Goal: Information Seeking & Learning: Learn about a topic

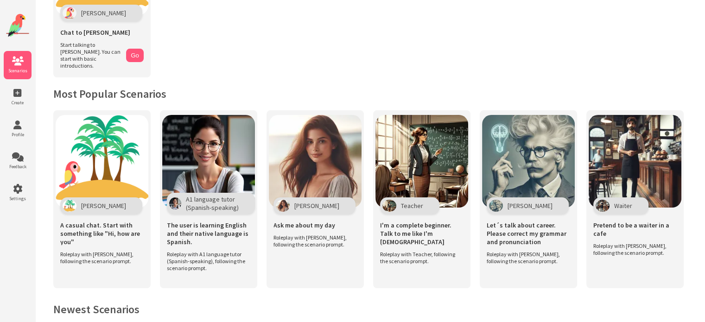
scroll to position [139, 0]
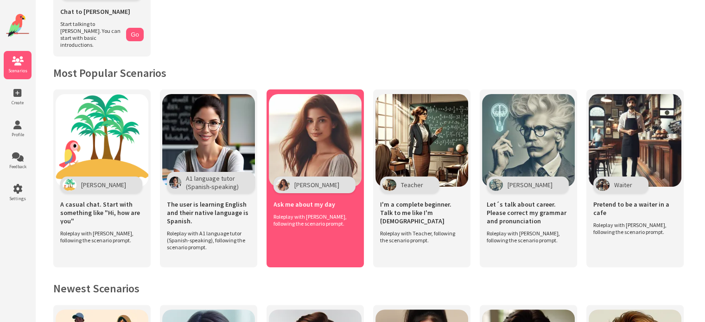
click at [337, 146] on img at bounding box center [315, 140] width 93 height 93
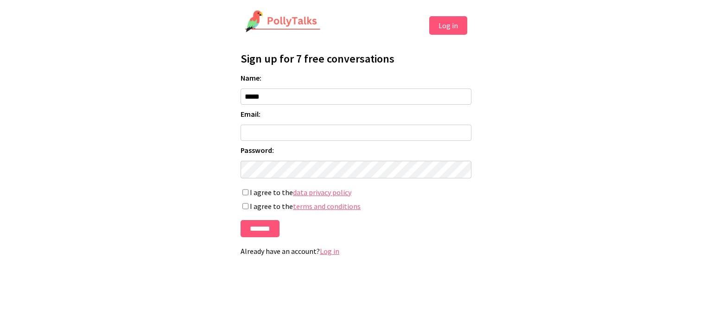
type input "*****"
type input "**********"
click at [258, 235] on input "*******" at bounding box center [259, 228] width 39 height 17
click at [248, 227] on input "*******" at bounding box center [259, 228] width 39 height 17
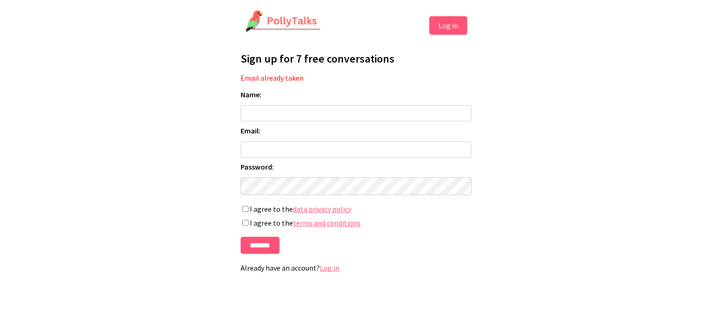
click at [300, 110] on input "Name:" at bounding box center [355, 113] width 231 height 16
type input "*****"
click at [288, 148] on input "Email:" at bounding box center [355, 149] width 231 height 16
type input "**********"
drag, startPoint x: 243, startPoint y: 151, endPoint x: 348, endPoint y: 152, distance: 105.6
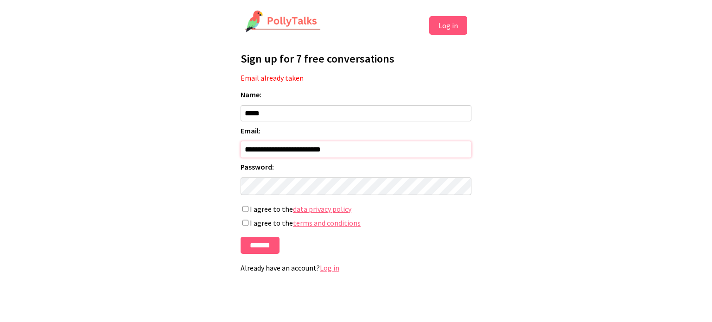
click at [348, 152] on input "**********" at bounding box center [355, 149] width 231 height 16
click at [245, 214] on label "I agree to the data privacy policy" at bounding box center [355, 208] width 231 height 9
click at [261, 250] on input "*******" at bounding box center [259, 245] width 39 height 17
click at [326, 272] on link "Log in" at bounding box center [329, 267] width 19 height 9
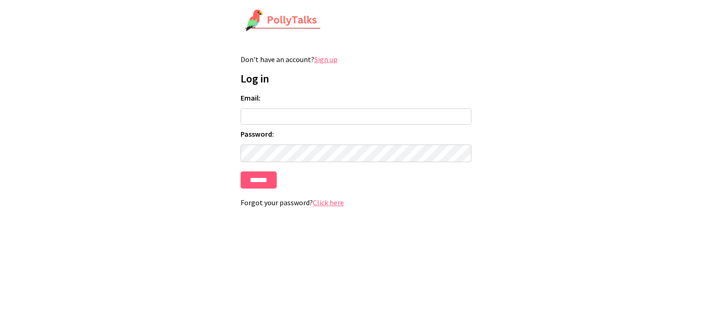
click at [295, 116] on input "Email:" at bounding box center [355, 116] width 231 height 16
type input "**********"
click at [269, 181] on input "******" at bounding box center [258, 179] width 36 height 17
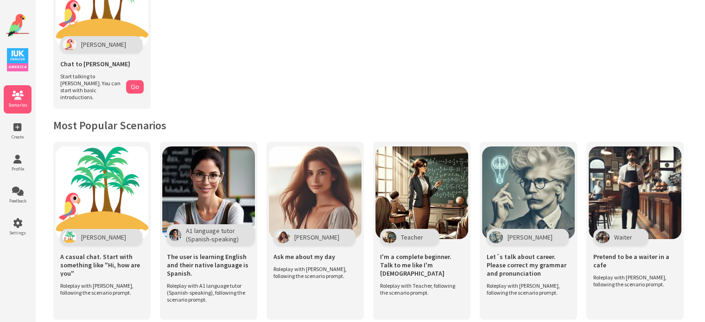
scroll to position [93, 0]
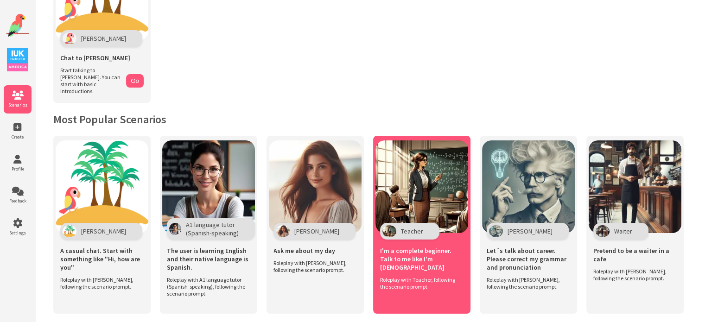
click at [408, 176] on img at bounding box center [421, 186] width 93 height 93
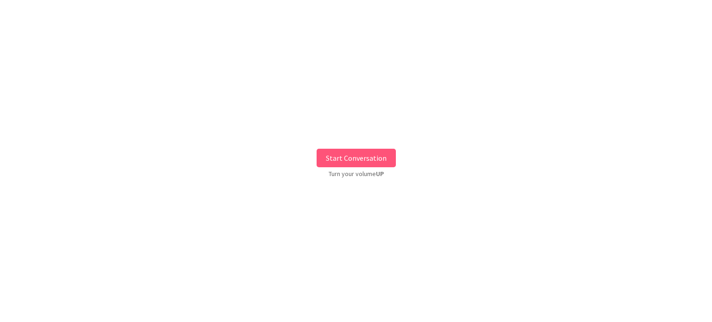
click at [369, 159] on button "Start Conversation" at bounding box center [355, 158] width 79 height 19
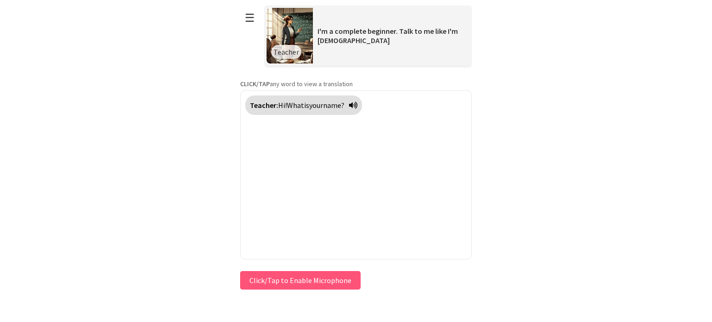
click at [309, 281] on button "Click/Tap to Enable Microphone" at bounding box center [300, 280] width 120 height 19
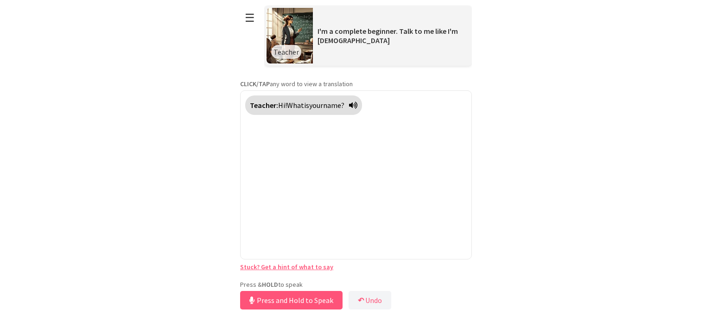
click at [312, 300] on button "Press and Hold to Speak" at bounding box center [291, 300] width 102 height 19
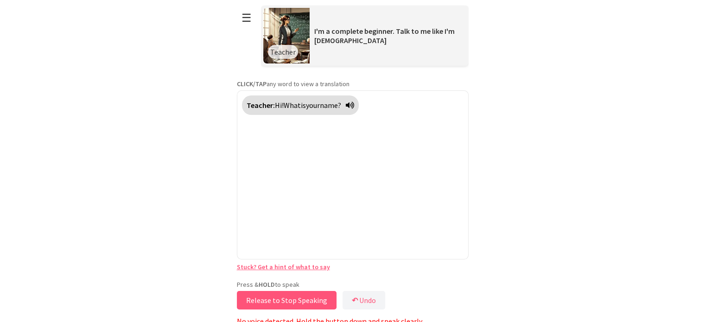
click at [312, 300] on button "Release to Stop Speaking" at bounding box center [287, 300] width 100 height 19
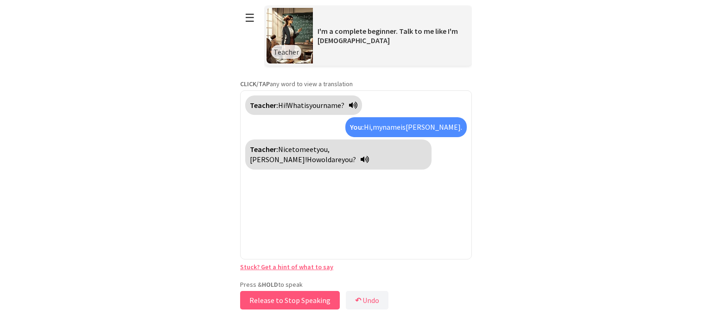
click at [301, 297] on button "Release to Stop Speaking" at bounding box center [290, 300] width 100 height 19
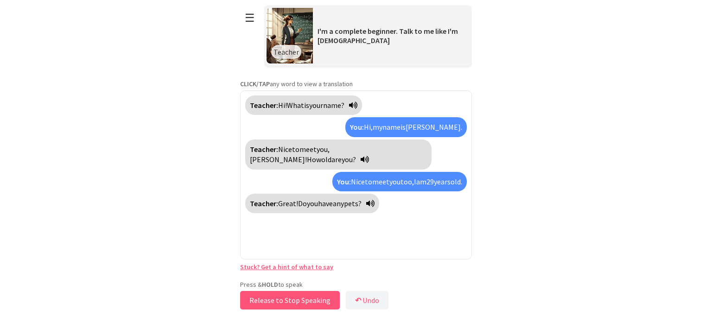
click at [324, 303] on button "Release to Stop Speaking" at bounding box center [290, 300] width 100 height 19
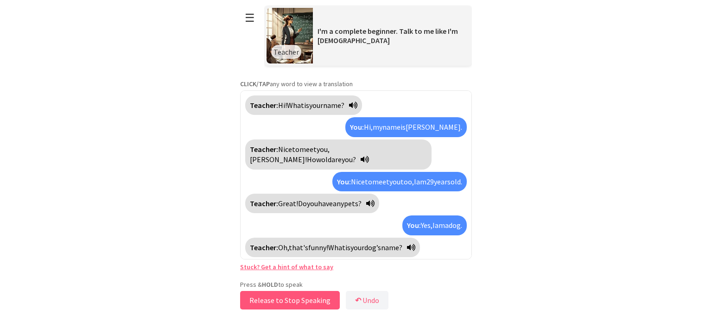
click at [292, 299] on button "Release to Stop Speaking" at bounding box center [290, 300] width 100 height 19
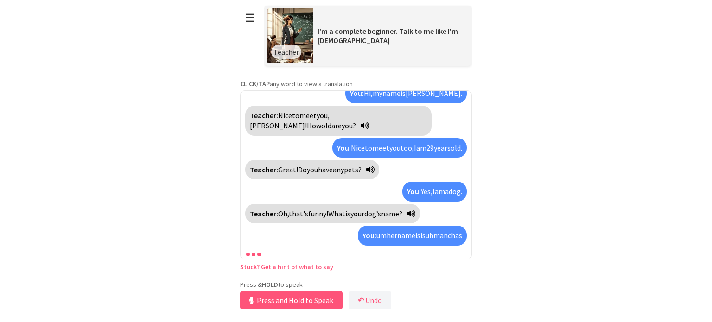
scroll to position [65, 0]
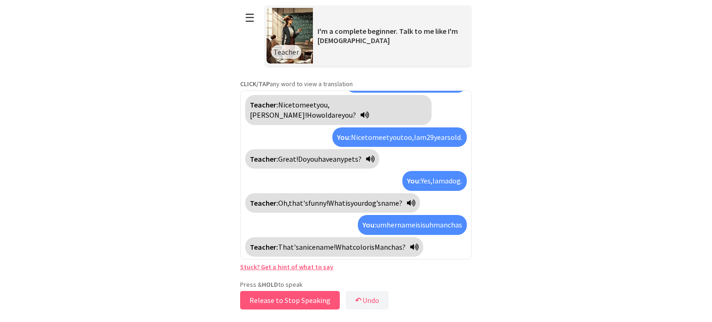
click at [313, 296] on button "Release to Stop Speaking" at bounding box center [290, 300] width 100 height 19
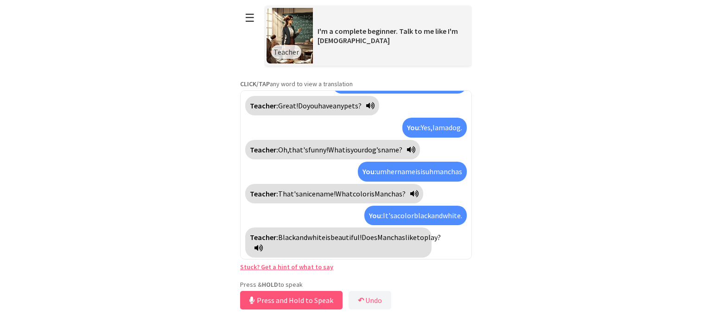
scroll to position [119, 0]
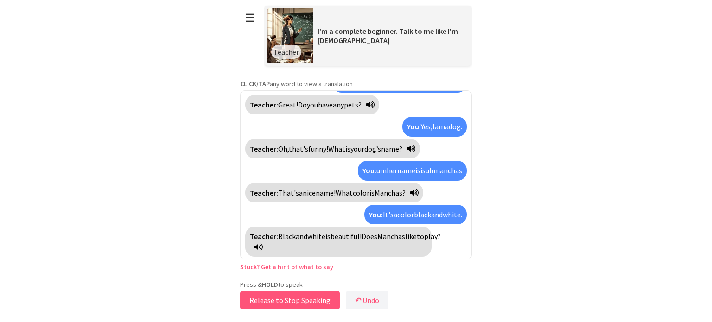
click at [300, 300] on button "Release to Stop Speaking" at bounding box center [290, 300] width 100 height 19
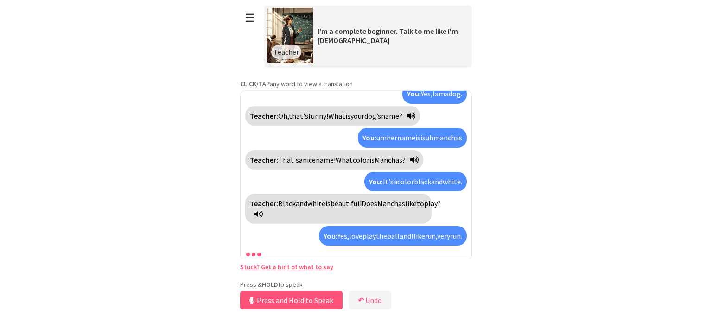
scroll to position [183, 0]
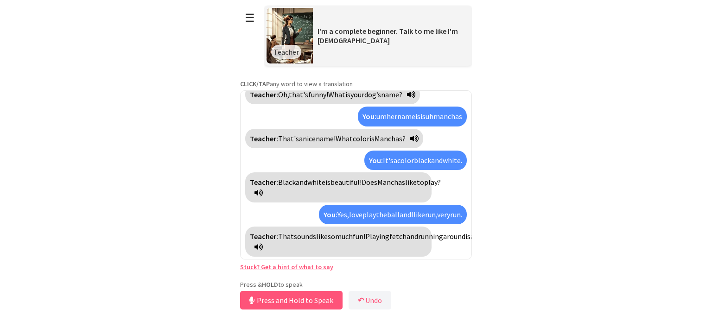
click at [263, 247] on icon at bounding box center [258, 246] width 8 height 7
click at [306, 303] on button "Release to Stop Speaking" at bounding box center [290, 300] width 100 height 19
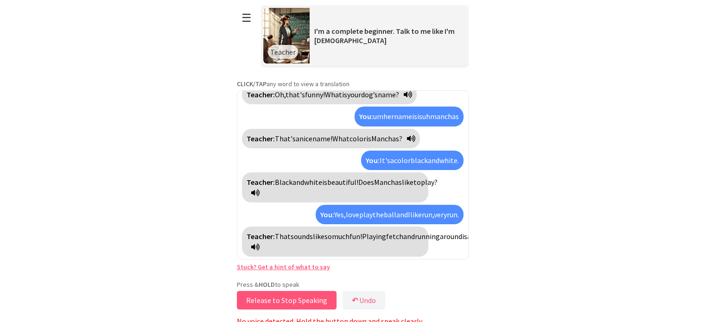
click at [306, 303] on button "Release to Stop Speaking" at bounding box center [287, 300] width 100 height 19
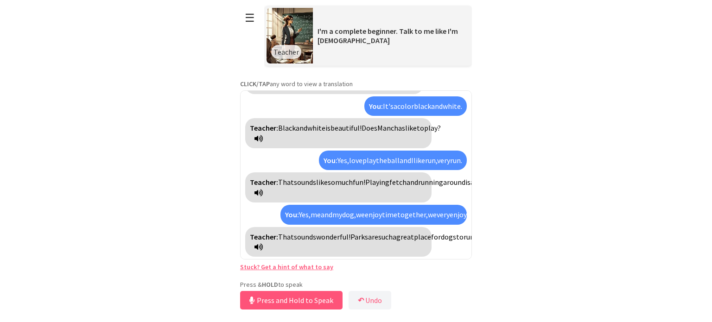
scroll to position [259, 0]
click at [266, 303] on button "Release to Stop Speaking" at bounding box center [290, 300] width 100 height 19
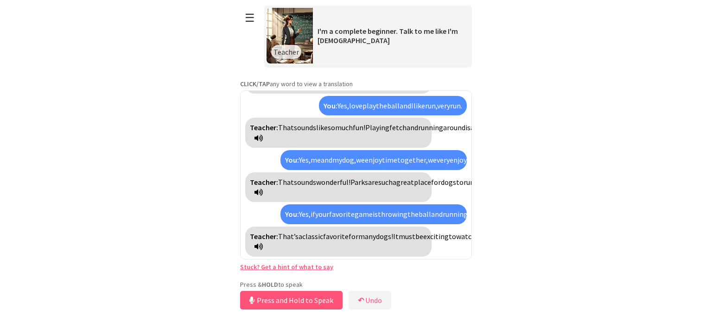
scroll to position [334, 0]
click at [263, 247] on icon at bounding box center [258, 246] width 8 height 7
click at [289, 297] on button "Release to Stop Speaking" at bounding box center [290, 300] width 100 height 19
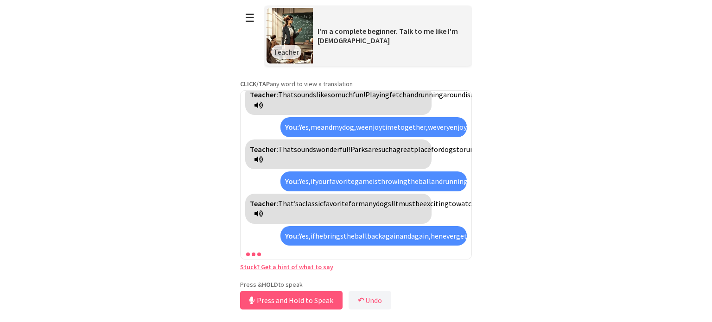
scroll to position [419, 0]
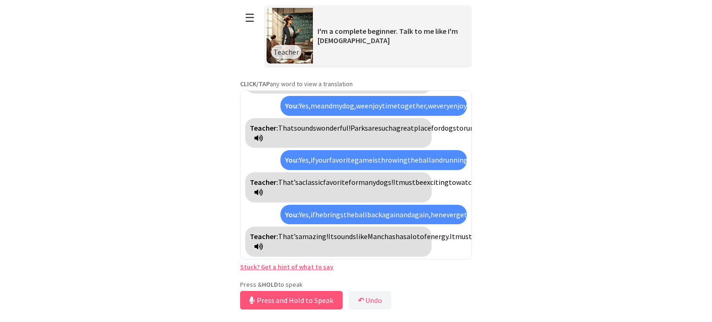
click at [263, 250] on icon at bounding box center [258, 246] width 8 height 7
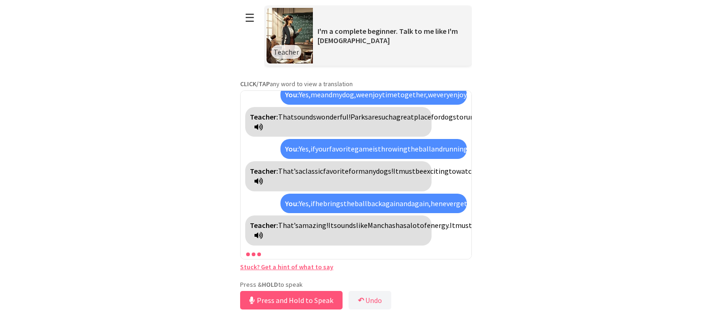
drag, startPoint x: 296, startPoint y: 298, endPoint x: 215, endPoint y: 284, distance: 82.2
click at [215, 284] on html "**********" at bounding box center [356, 161] width 712 height 322
click at [356, 302] on button "↶ Undo" at bounding box center [369, 300] width 43 height 19
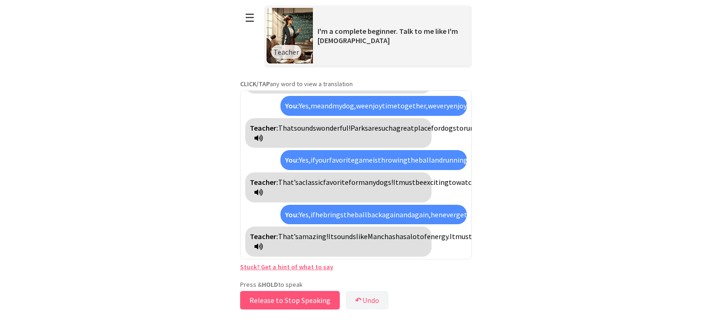
click at [296, 296] on button "Release to Stop Speaking" at bounding box center [290, 300] width 100 height 19
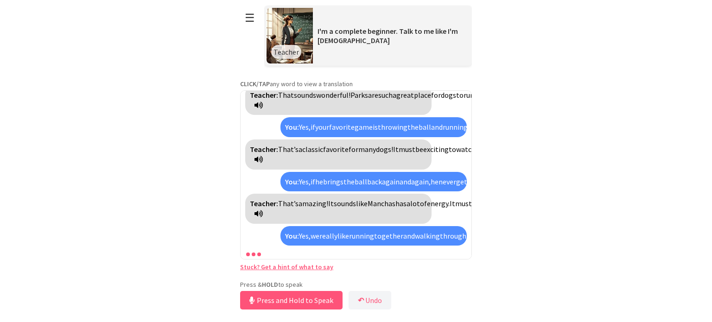
scroll to position [515, 0]
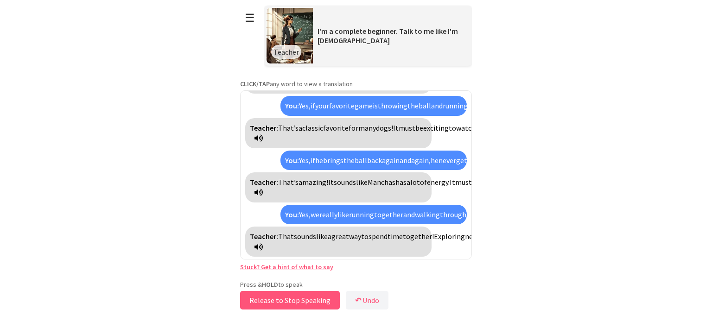
click at [286, 303] on button "Release to Stop Speaking" at bounding box center [290, 300] width 100 height 19
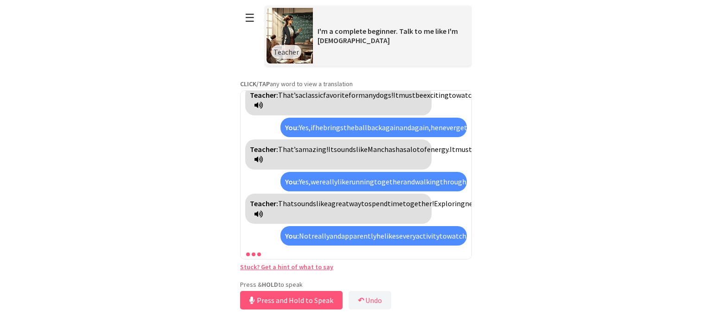
scroll to position [621, 0]
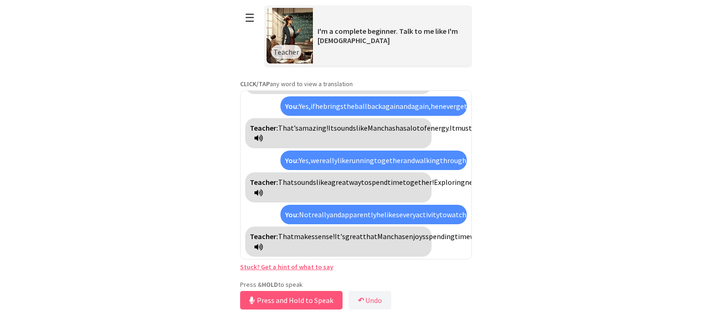
click at [263, 250] on icon at bounding box center [258, 246] width 8 height 7
click at [315, 294] on button "Release to Stop Speaking" at bounding box center [290, 300] width 100 height 19
click at [293, 303] on button "Release to Stop Speaking" at bounding box center [290, 300] width 100 height 19
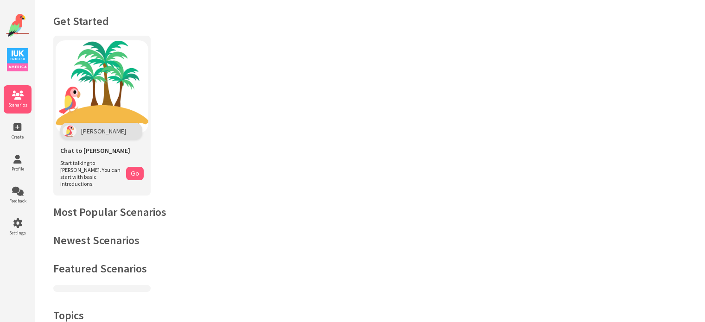
scroll to position [93, 0]
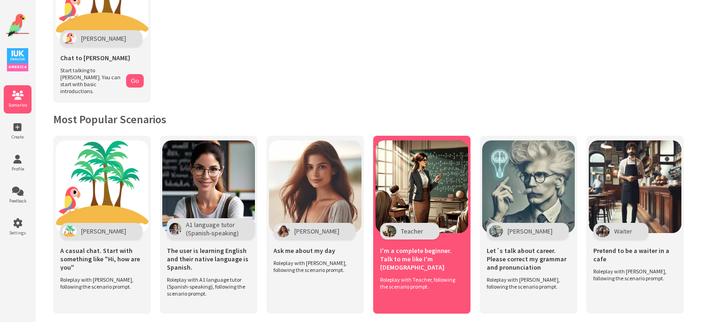
click at [443, 175] on img at bounding box center [421, 186] width 93 height 93
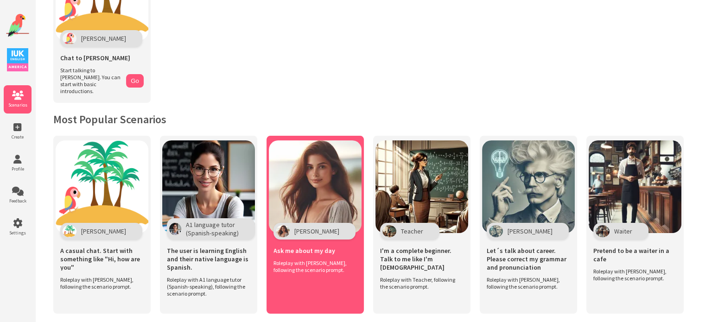
click at [296, 259] on span "Roleplay with Maria, following the scenario prompt." at bounding box center [312, 266] width 79 height 14
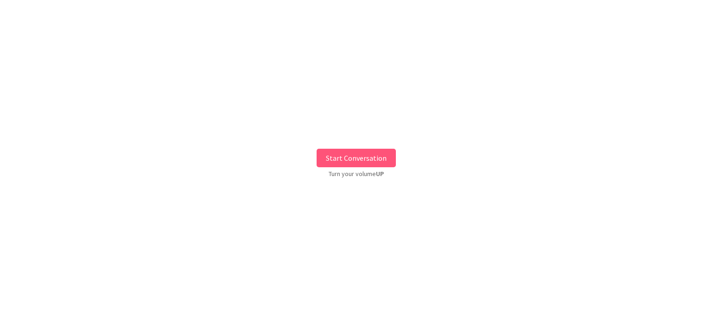
click at [376, 158] on button "Start Conversation" at bounding box center [355, 158] width 79 height 19
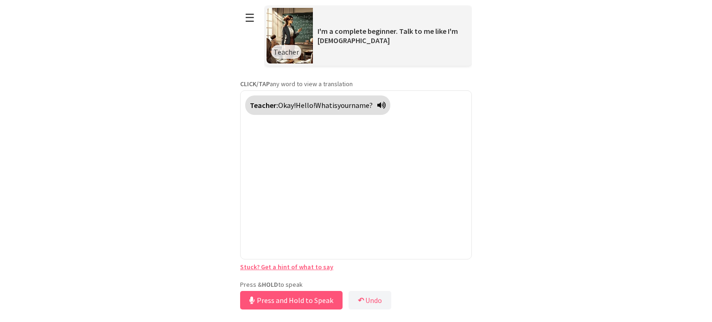
click at [328, 283] on div "Press & HOLD to speak Press and Hold to Speak ↶ Undo Save No voice detected. Ho…" at bounding box center [356, 296] width 232 height 32
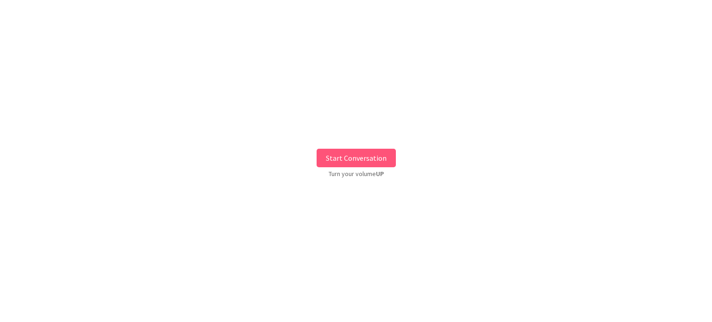
click at [344, 159] on button "Start Conversation" at bounding box center [355, 158] width 79 height 19
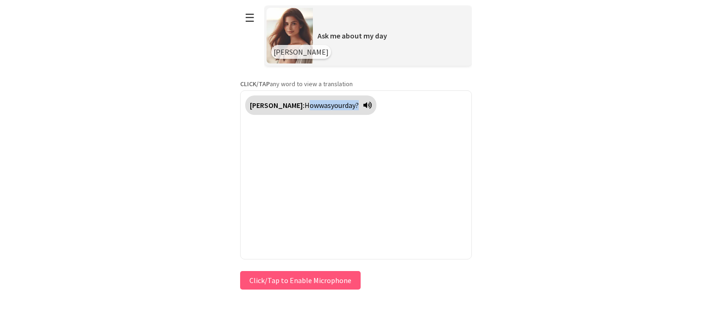
drag, startPoint x: 275, startPoint y: 101, endPoint x: 330, endPoint y: 105, distance: 55.3
click at [330, 105] on div "[PERSON_NAME]: How was your day?" at bounding box center [310, 104] width 131 height 19
drag, startPoint x: 271, startPoint y: 104, endPoint x: 332, endPoint y: 103, distance: 61.2
click at [332, 103] on div "[PERSON_NAME]: How was your day?" at bounding box center [310, 104] width 131 height 19
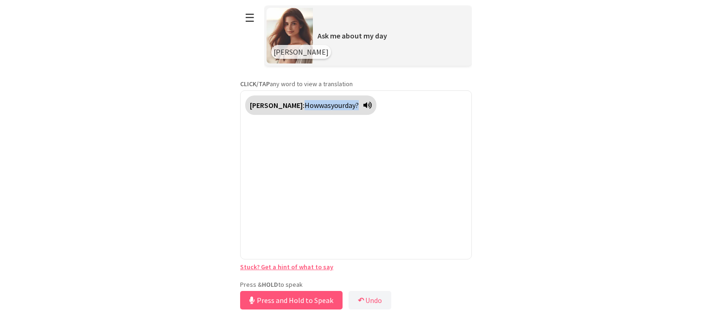
drag, startPoint x: 308, startPoint y: 279, endPoint x: 302, endPoint y: 293, distance: 15.1
click at [302, 293] on button "Press and Hold to Speak" at bounding box center [291, 300] width 102 height 19
click at [284, 302] on button "Release to Stop Speaking" at bounding box center [290, 300] width 100 height 19
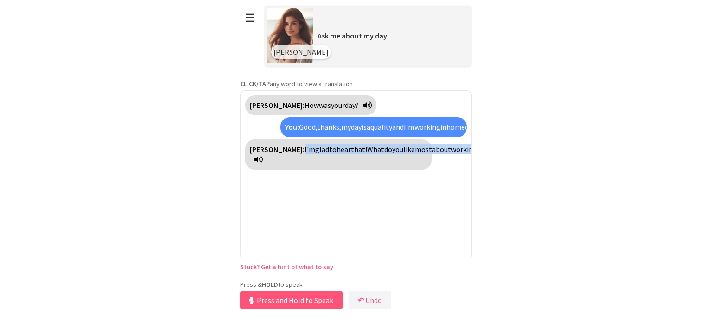
drag, startPoint x: 271, startPoint y: 158, endPoint x: 308, endPoint y: 176, distance: 40.6
click at [308, 170] on div "[PERSON_NAME]: I'm glad to hear that! What do you like most about working at ho…" at bounding box center [338, 154] width 186 height 30
copy div "I'm glad to hear that! What do you like most about working at home?"
